Goal: Find specific page/section: Find specific page/section

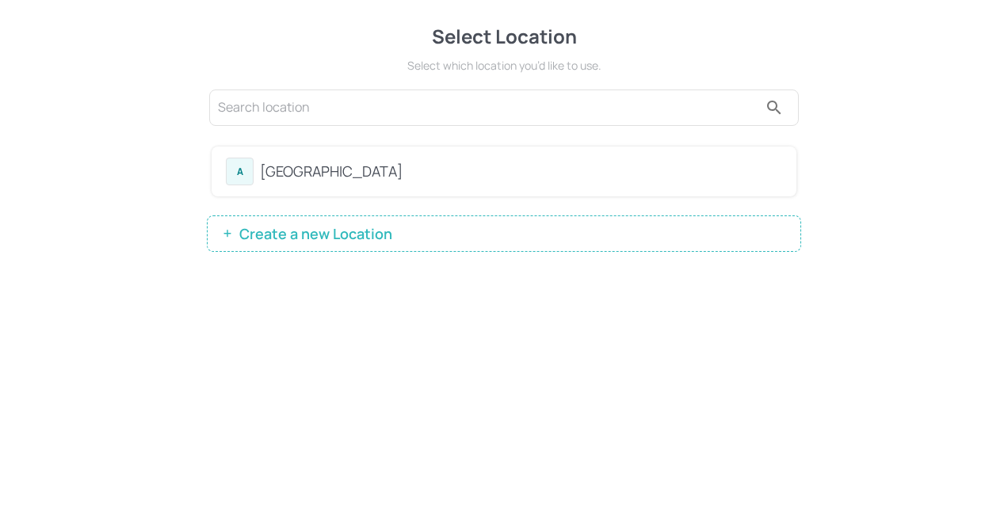
click at [283, 168] on div "[GEOGRAPHIC_DATA]" at bounding box center [521, 171] width 522 height 21
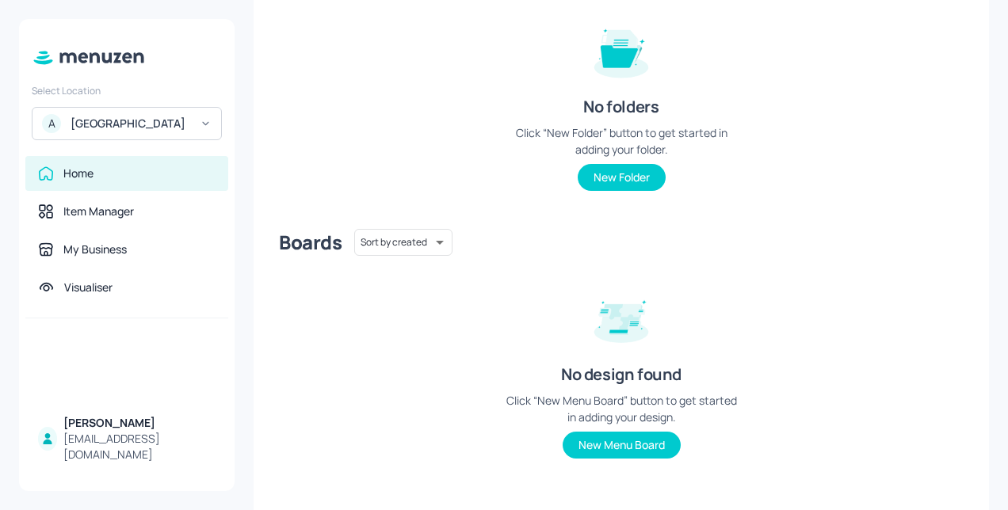
scroll to position [197, 0]
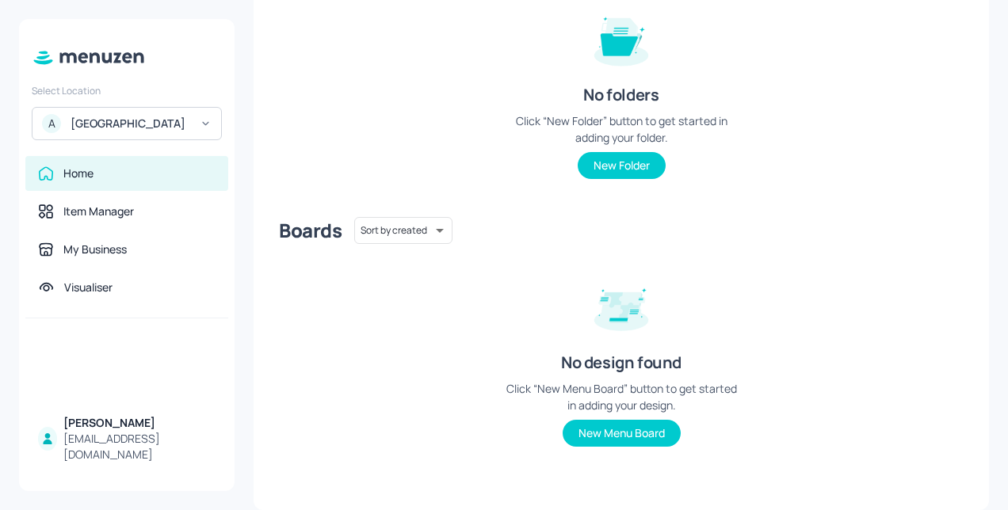
click at [111, 124] on div "[GEOGRAPHIC_DATA]" at bounding box center [131, 124] width 120 height 16
click at [281, 122] on div at bounding box center [504, 255] width 1008 height 510
click at [222, 120] on div "Select Location A Australia" at bounding box center [127, 109] width 216 height 63
click at [201, 122] on icon at bounding box center [206, 123] width 12 height 11
click at [397, 232] on div at bounding box center [504, 255] width 1008 height 510
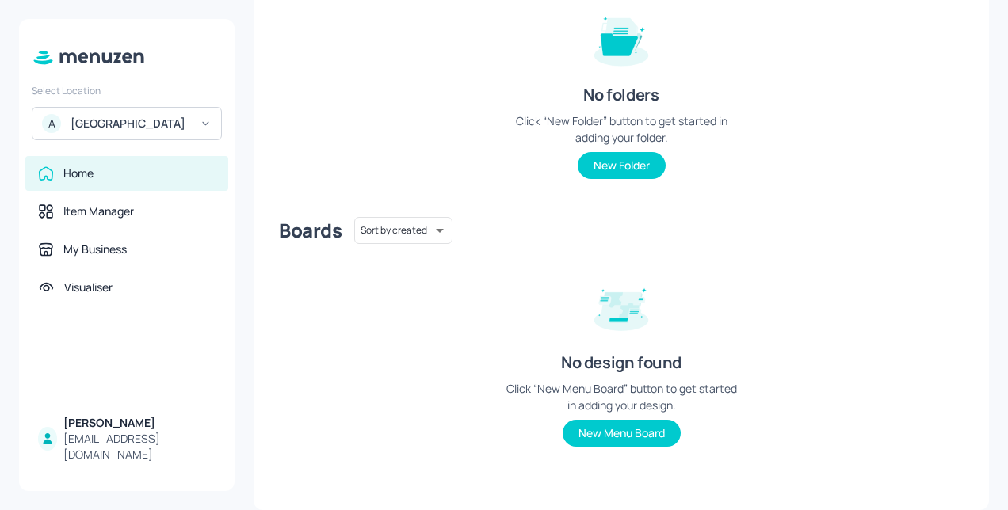
click at [512, 266] on div "Boards Sort by created id ​ No design found Click “New Menu Board” button to ge…" at bounding box center [621, 344] width 685 height 255
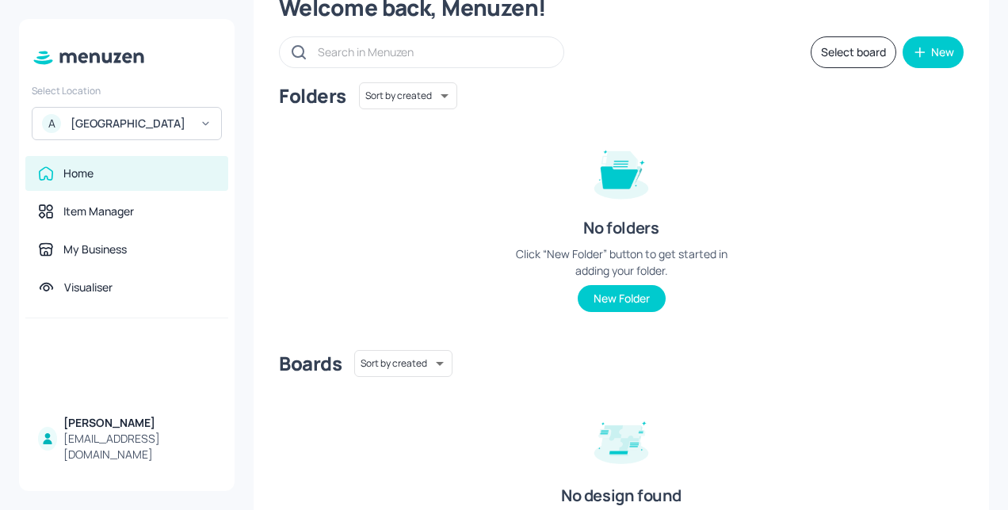
scroll to position [0, 0]
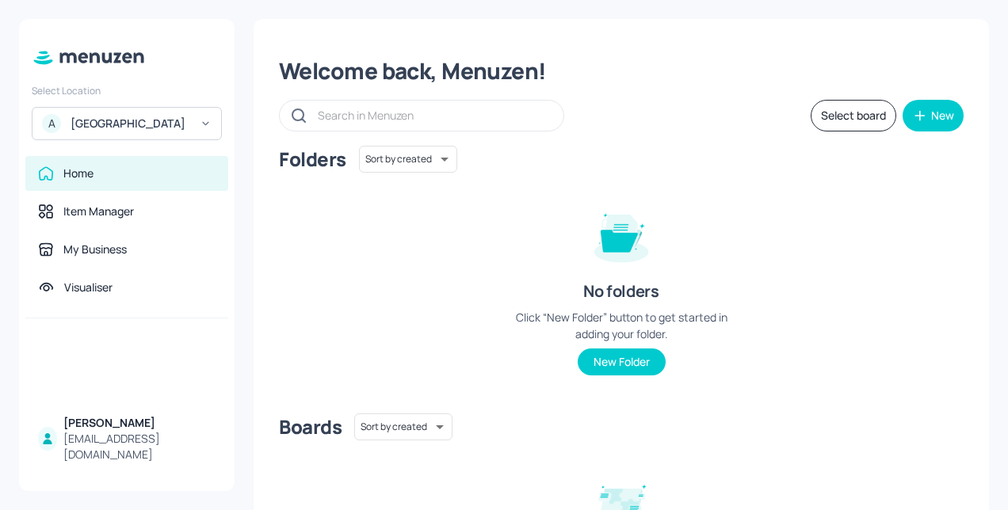
click at [848, 130] on button "Select board" at bounding box center [854, 116] width 86 height 32
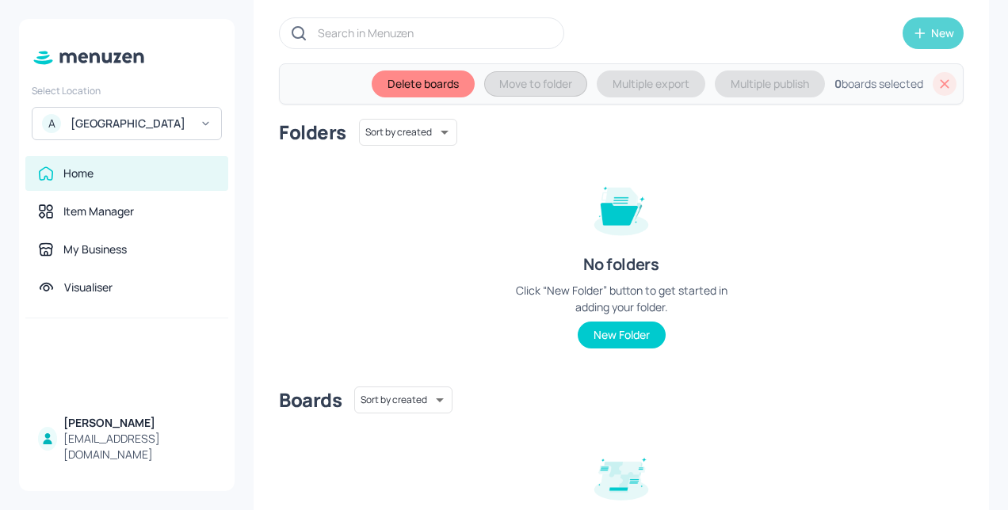
scroll to position [13, 0]
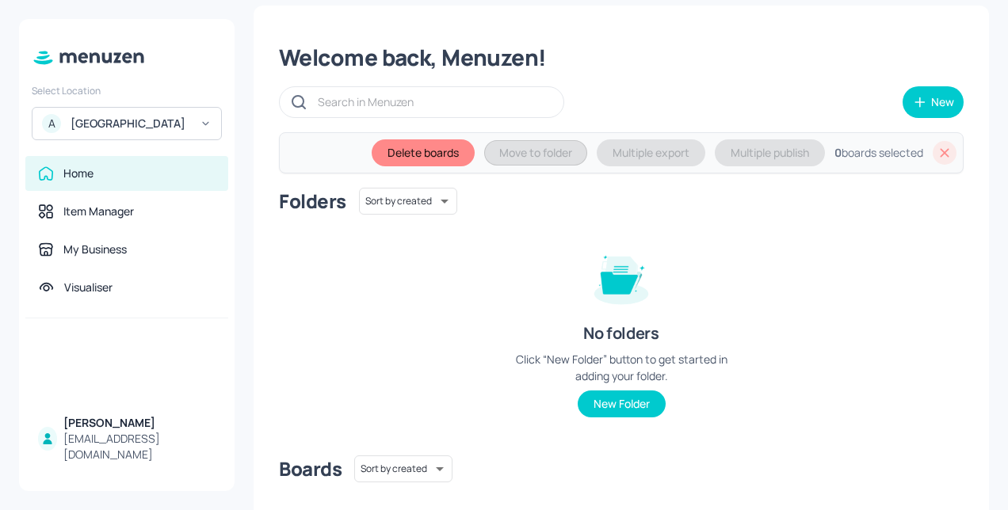
click at [947, 151] on icon at bounding box center [945, 153] width 16 height 16
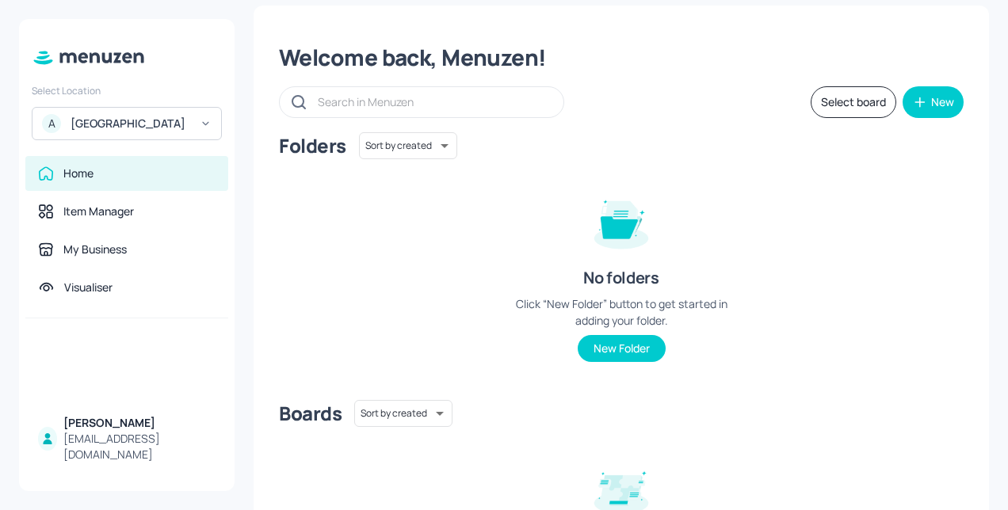
click at [104, 178] on div "Home" at bounding box center [127, 174] width 178 height 16
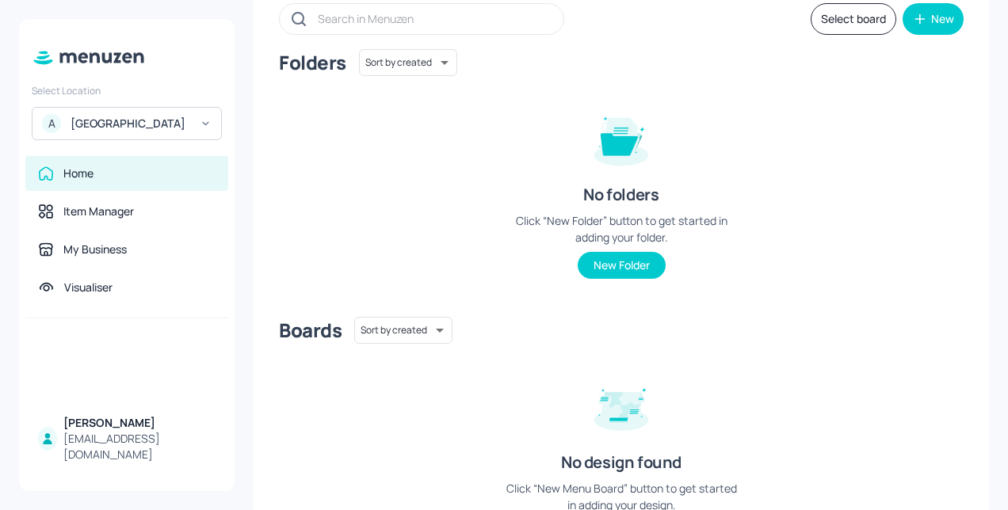
scroll to position [197, 0]
